Goal: Navigation & Orientation: Find specific page/section

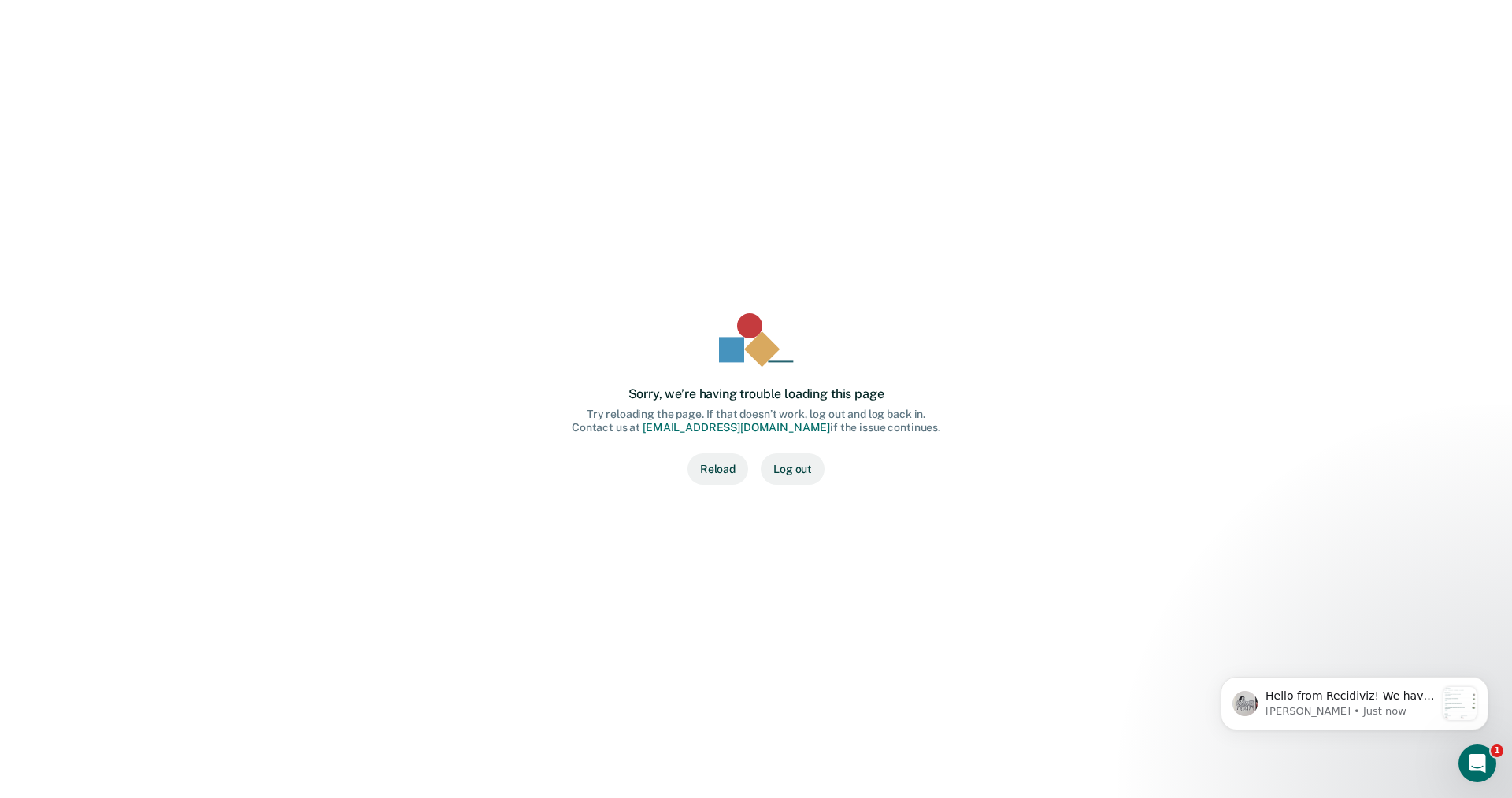
click at [716, 468] on button "Reload" at bounding box center [717, 469] width 61 height 32
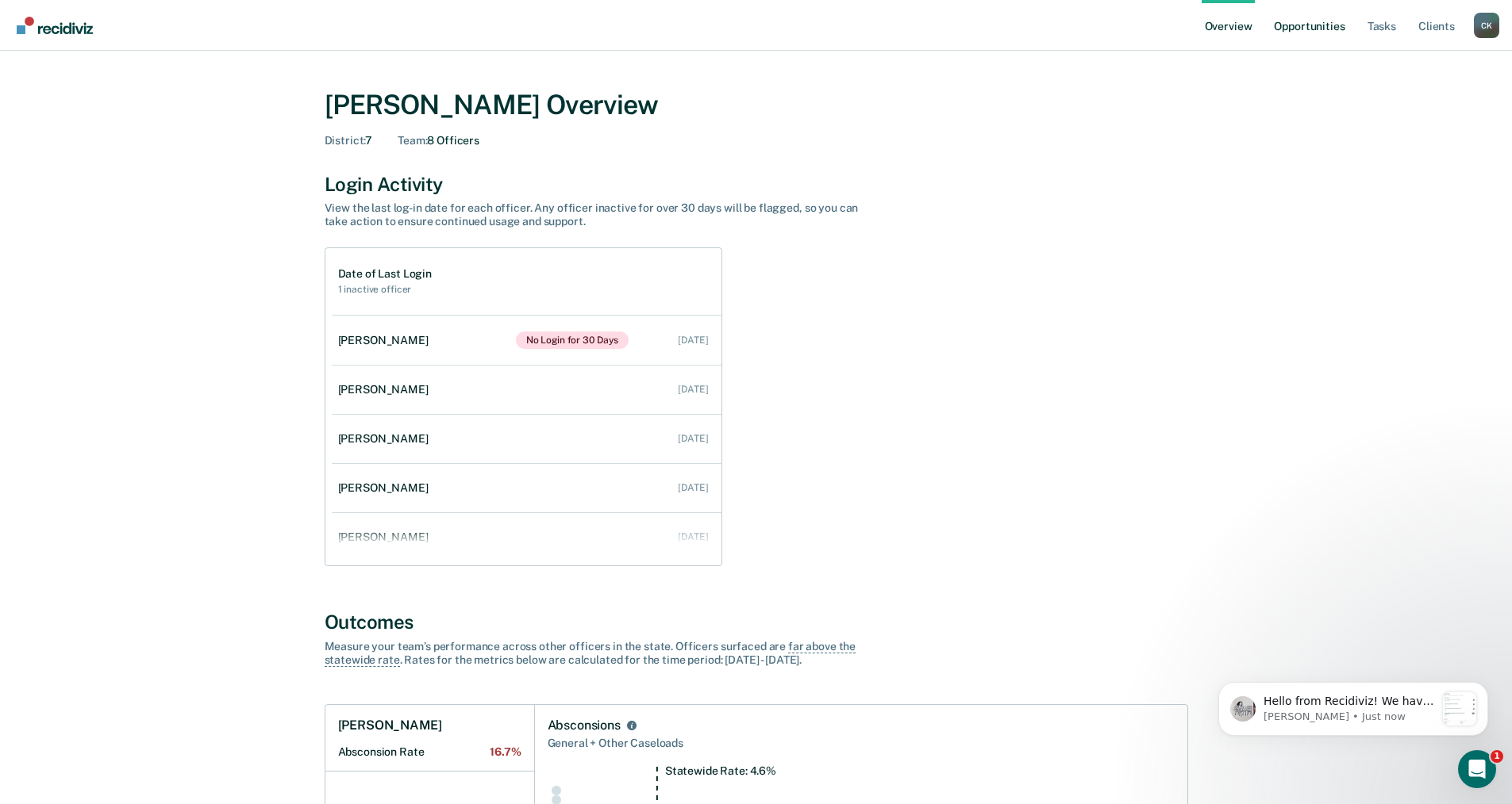
click at [1320, 35] on link "Opportunities" at bounding box center [1309, 26] width 77 height 51
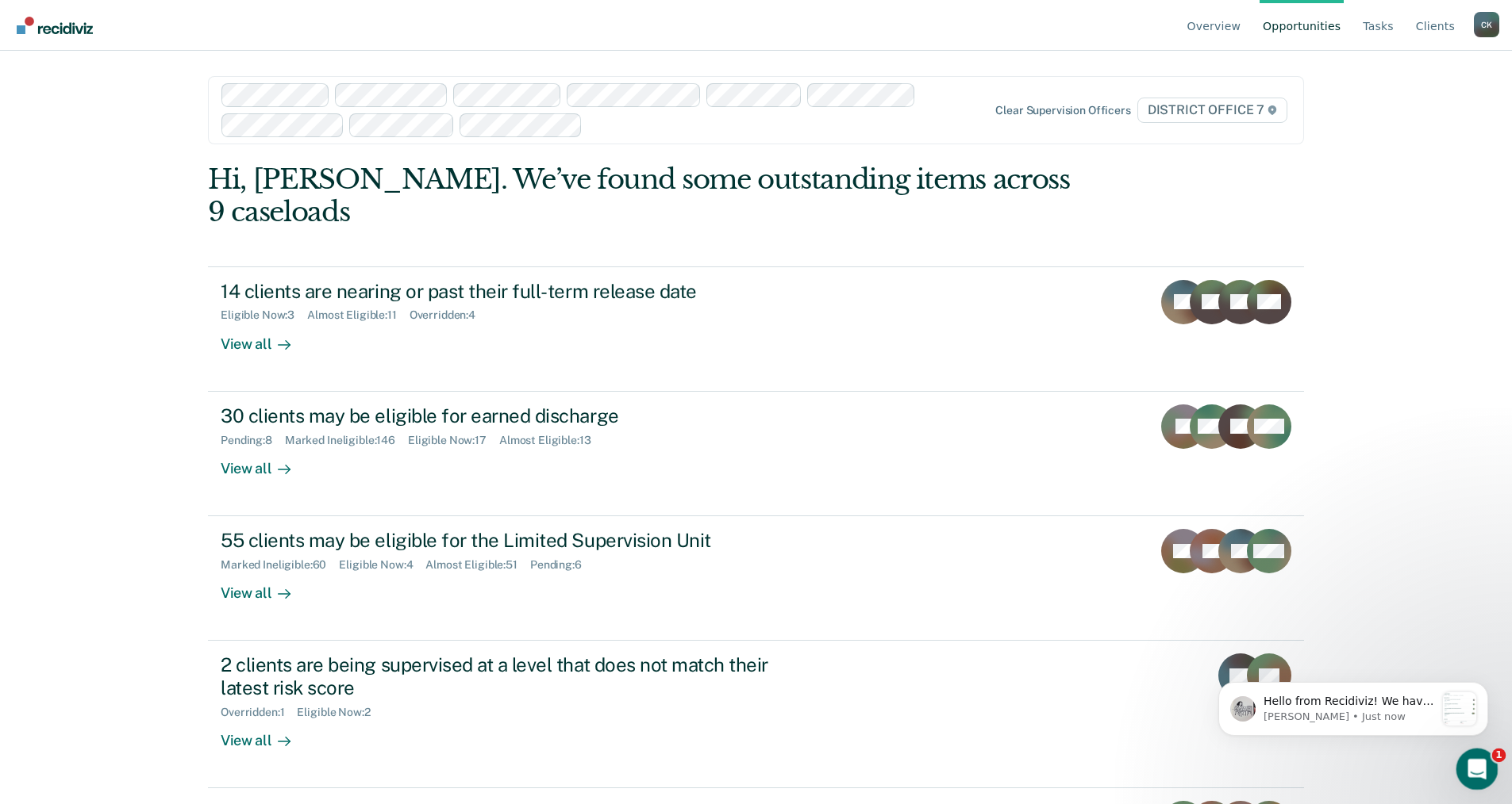
click at [1475, 766] on icon "Open Intercom Messenger" at bounding box center [1475, 767] width 27 height 26
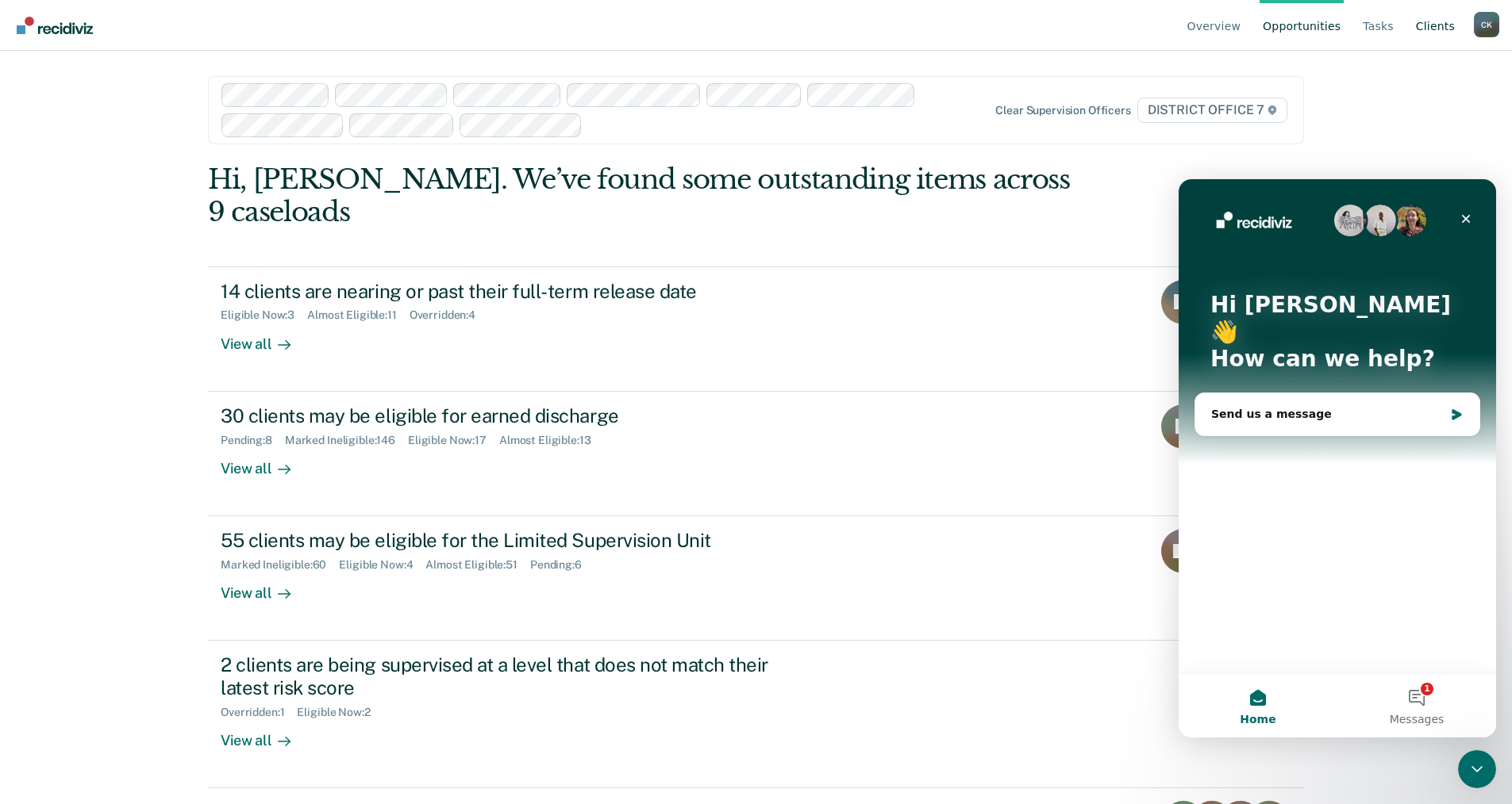
click at [1434, 23] on link "Client s" at bounding box center [1434, 26] width 45 height 51
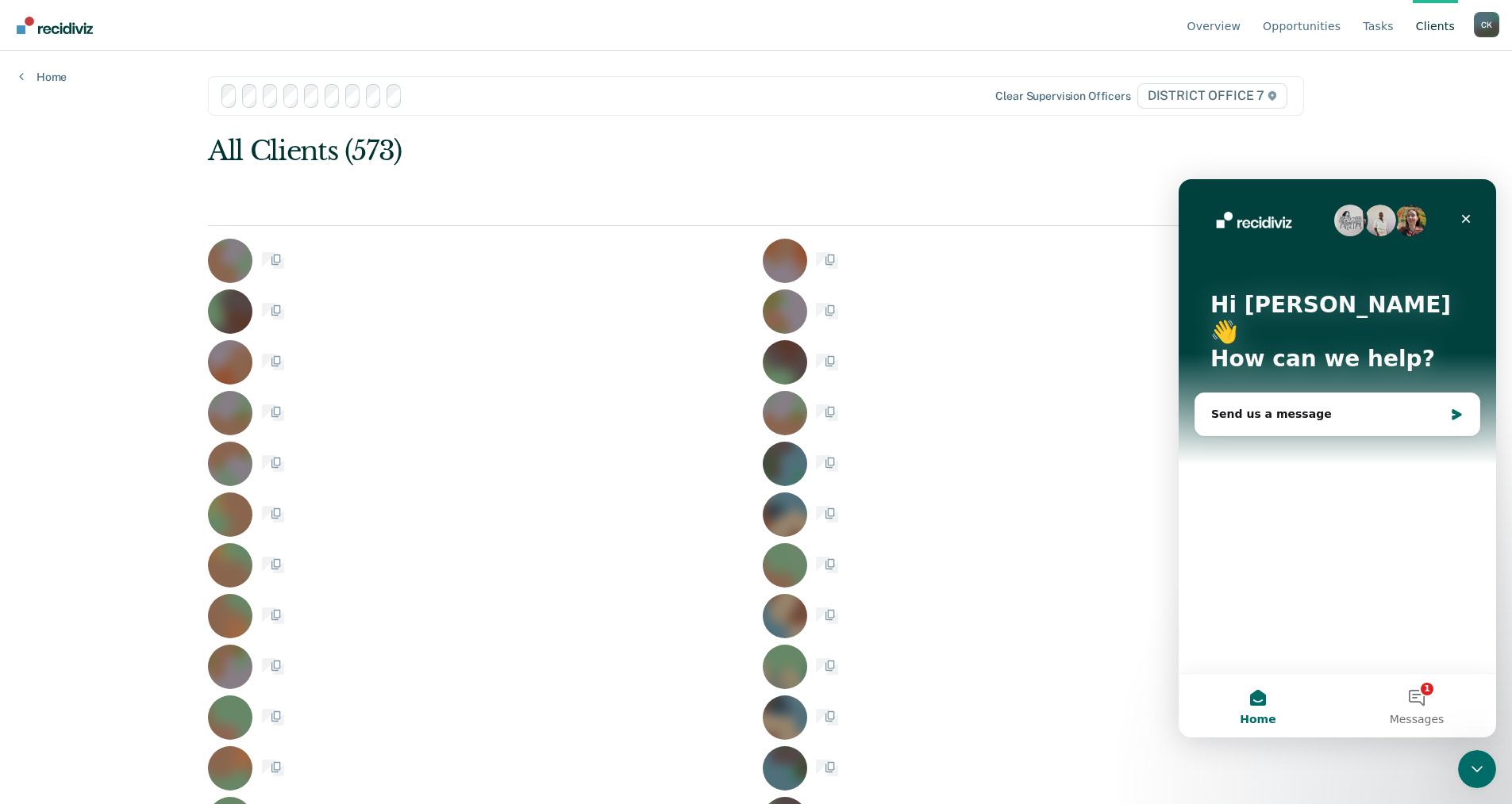
click at [1378, 25] on link "Tasks" at bounding box center [1378, 26] width 37 height 51
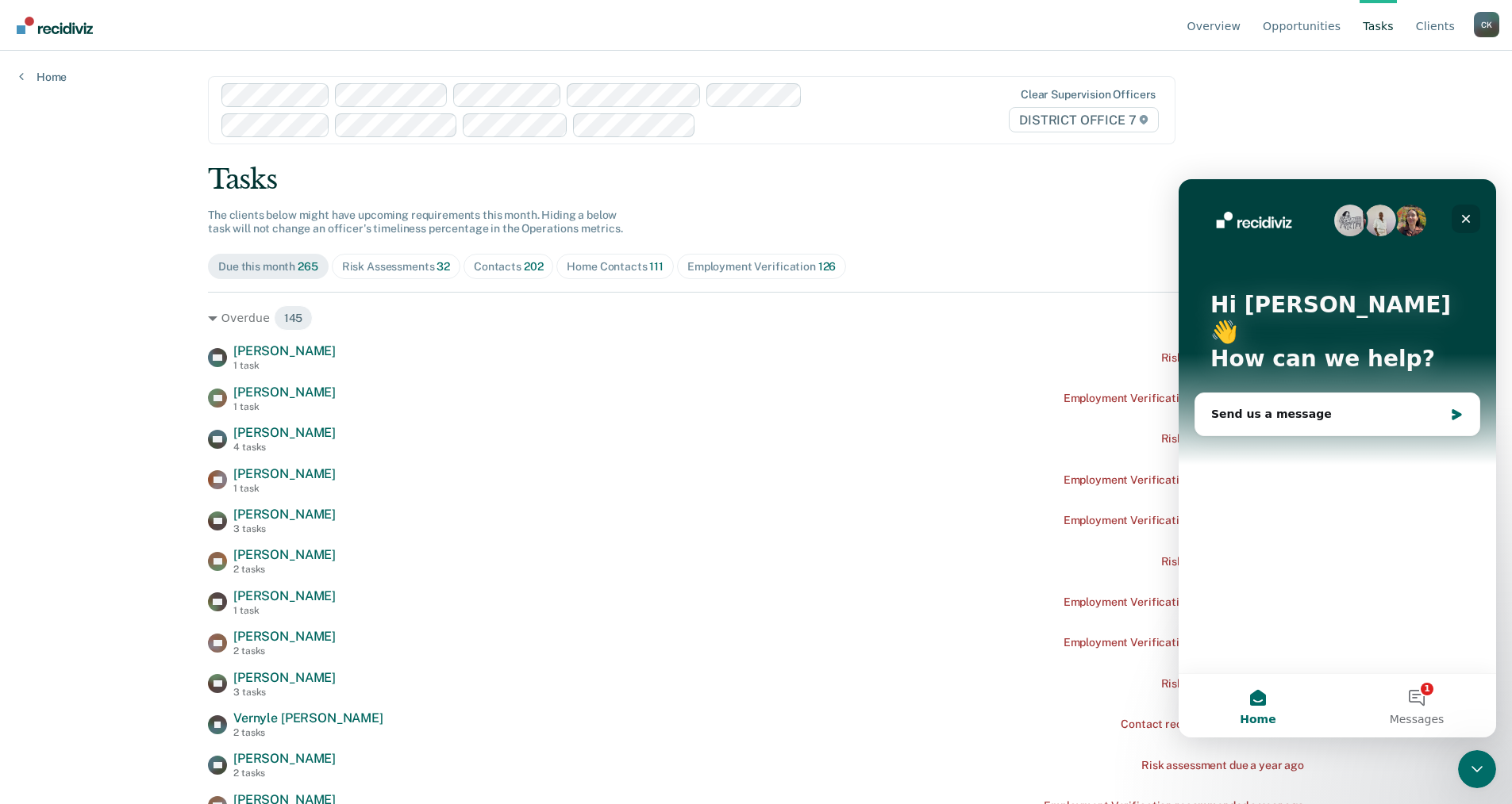
click at [1467, 215] on icon "Close" at bounding box center [1465, 219] width 13 height 13
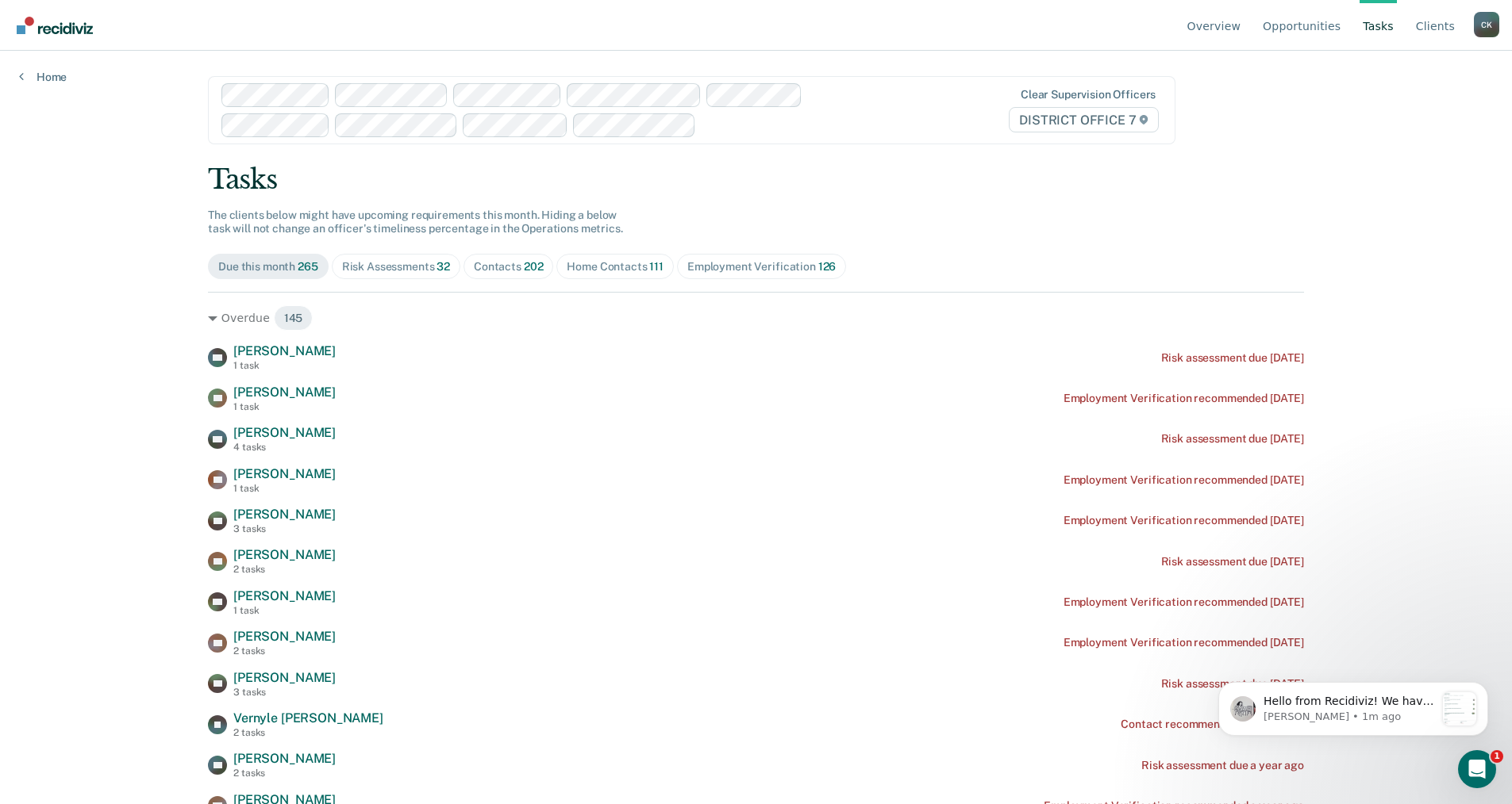
click at [1485, 21] on div "C K" at bounding box center [1486, 25] width 26 height 26
click at [1417, 122] on link "Go to Operations" at bounding box center [1422, 124] width 102 height 14
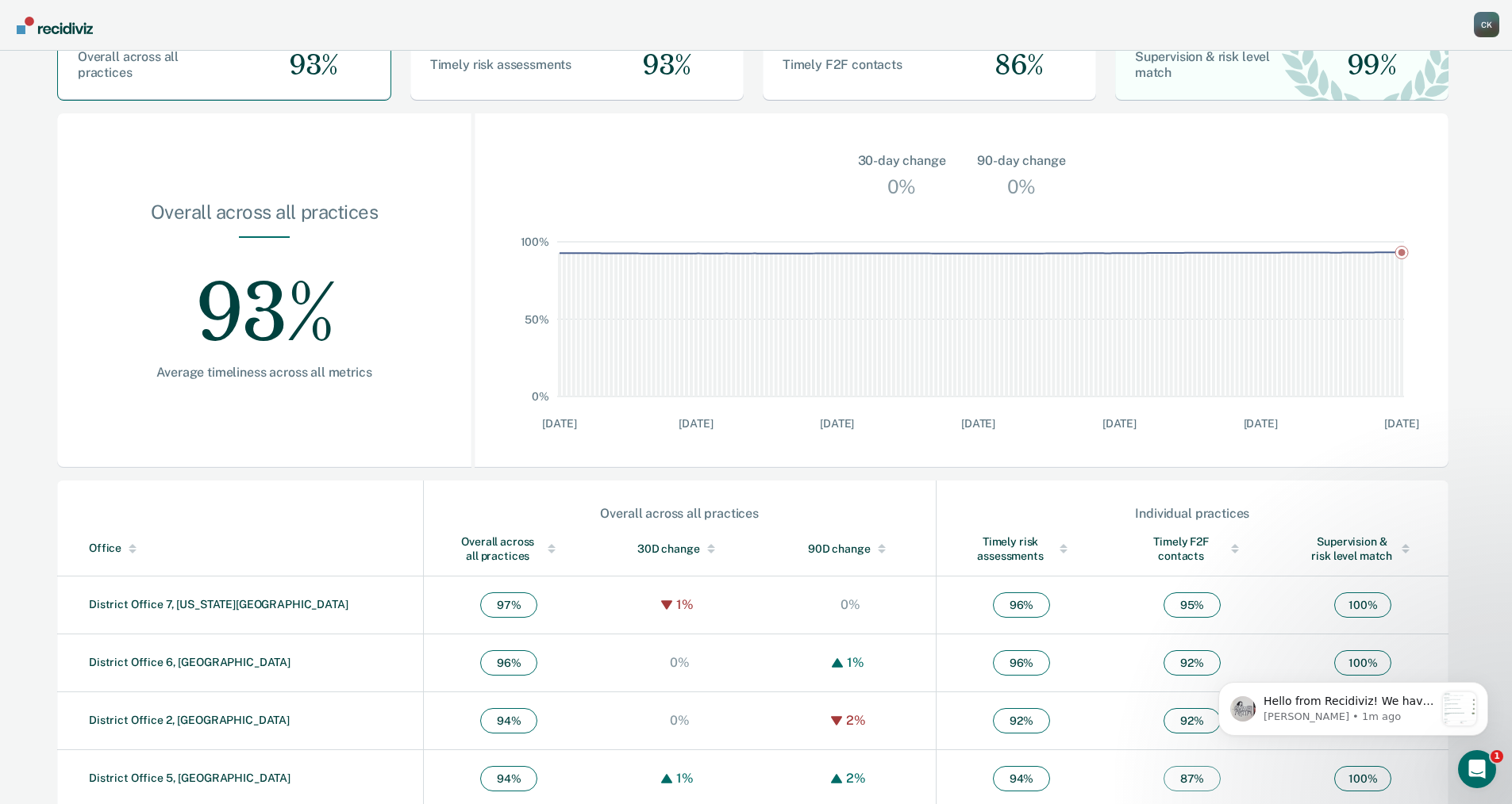
scroll to position [159, 0]
